Goal: Complete application form: Complete application form

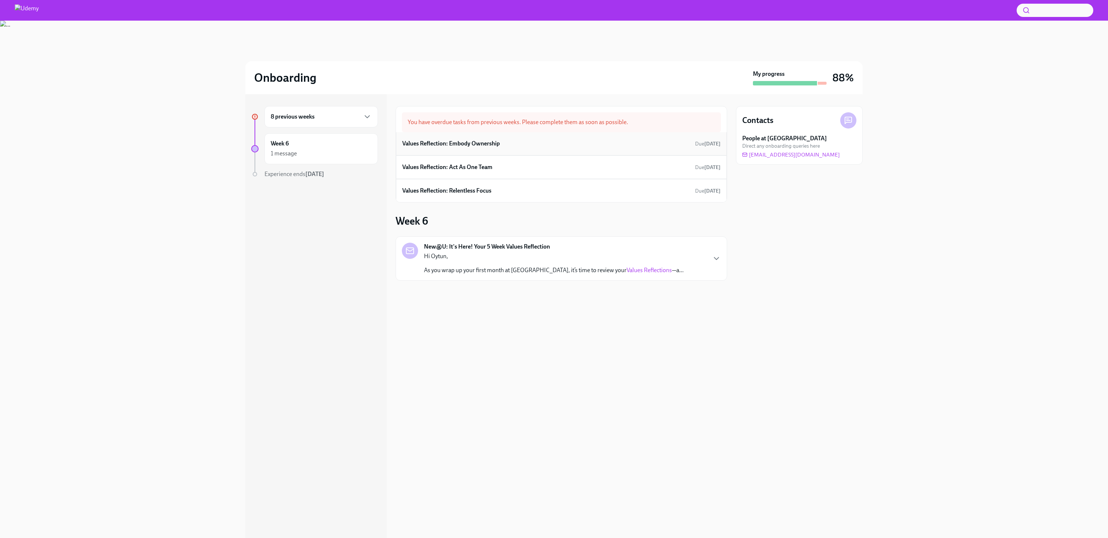
click at [535, 147] on div "Values Reflection: Embody Ownership Due [DATE]" at bounding box center [561, 143] width 318 height 11
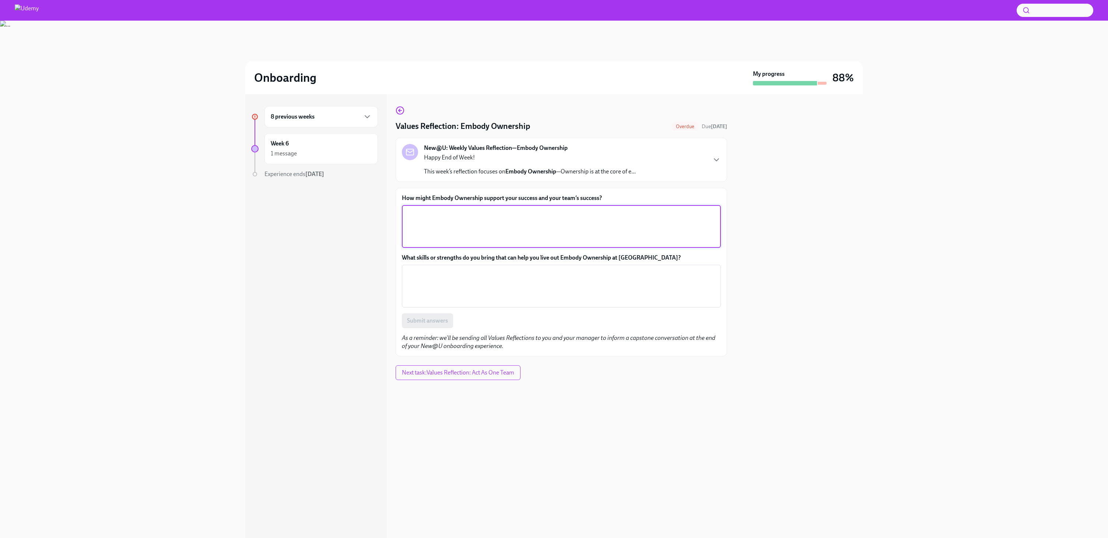
click at [532, 224] on textarea "How might Embody Ownership support your success and your team’s success?" at bounding box center [561, 226] width 310 height 35
type textarea "In a good way."
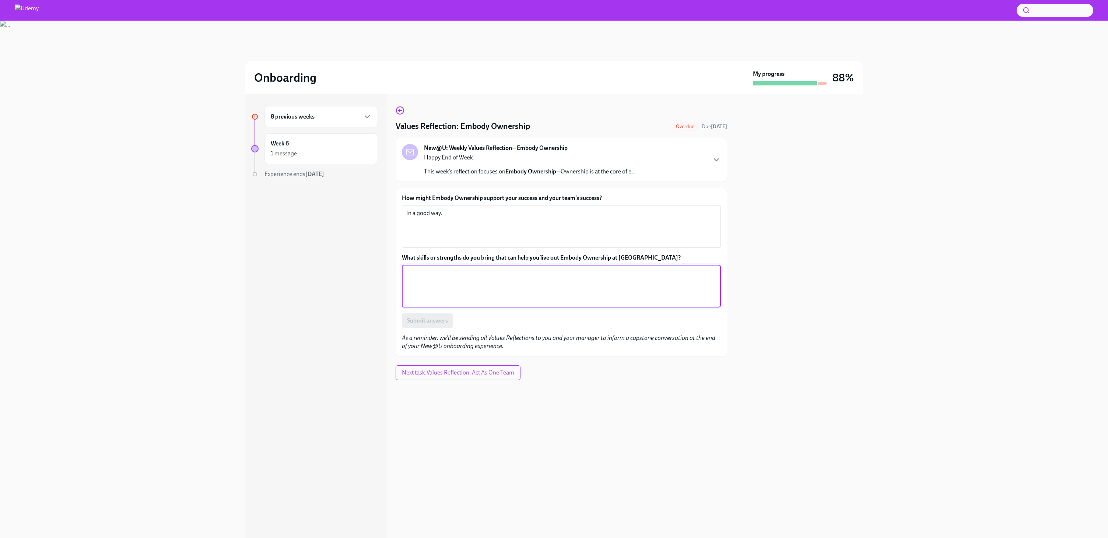
click at [491, 286] on textarea "What skills or strengths do you bring that can help you live out Embody Ownersh…" at bounding box center [561, 286] width 310 height 35
